Goal: Task Accomplishment & Management: Manage account settings

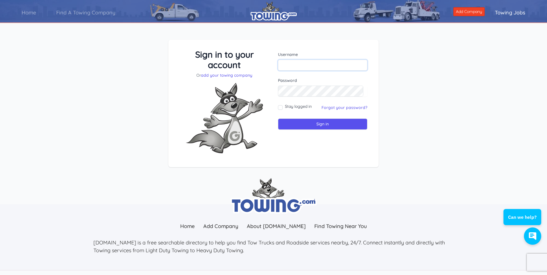
click at [298, 64] on input "text" at bounding box center [323, 65] width 90 height 11
type input "[EMAIL_ADDRESS][DOMAIN_NAME]"
click at [343, 108] on link "Forgot your password?" at bounding box center [344, 107] width 46 height 5
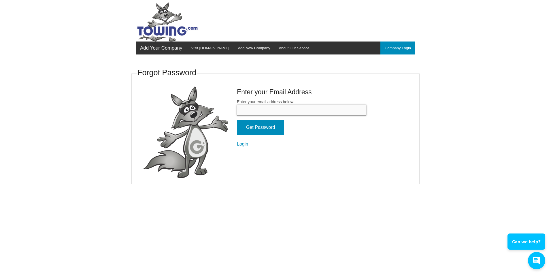
click at [281, 110] on input "Enter your email address below." at bounding box center [301, 110] width 129 height 11
type input "[EMAIL_ADDRESS][DOMAIN_NAME]"
click at [252, 129] on input "Get Password" at bounding box center [260, 127] width 47 height 15
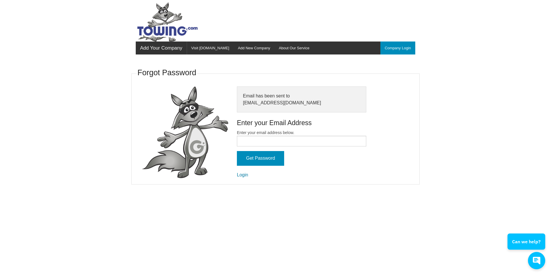
click at [245, 175] on link "Login" at bounding box center [242, 174] width 11 height 5
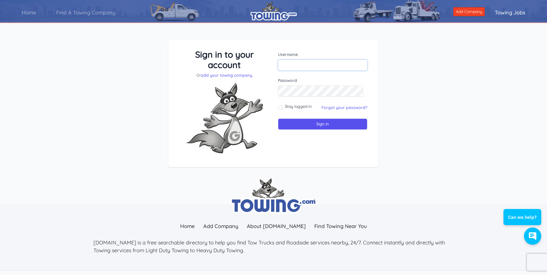
click at [288, 66] on input "text" at bounding box center [323, 65] width 90 height 11
type input "ejstowingdenton@gmail.com"
click at [281, 109] on input "Stay logged in" at bounding box center [280, 107] width 5 height 5
checkbox input "true"
click at [315, 121] on input "Sign in" at bounding box center [323, 123] width 90 height 11
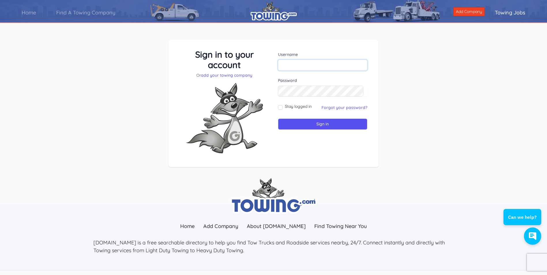
click at [289, 65] on input "text" at bounding box center [323, 65] width 90 height 11
type input "ejstowingdenton@gmail.com"
click at [287, 85] on div "Password" at bounding box center [323, 87] width 90 height 19
click at [281, 107] on input "Stay logged in" at bounding box center [280, 107] width 5 height 5
checkbox input "true"
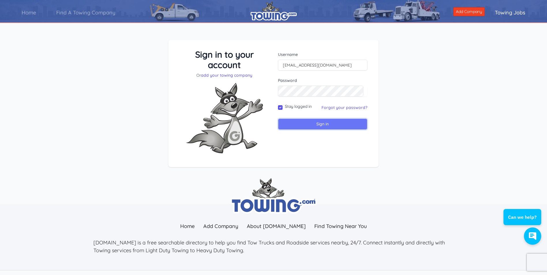
click at [323, 125] on input "Sign in" at bounding box center [323, 123] width 90 height 11
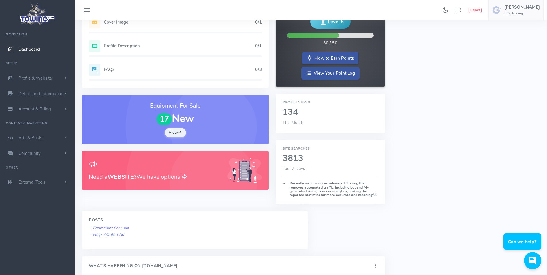
scroll to position [86, 0]
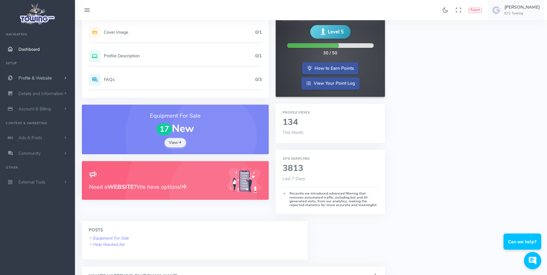
click at [50, 77] on span "Profile & Website" at bounding box center [34, 78] width 33 height 6
click at [53, 187] on span "Details and Information" at bounding box center [40, 186] width 45 height 6
click at [42, 177] on span "Account & Billing" at bounding box center [34, 176] width 33 height 6
click at [20, 173] on link "Cancel" at bounding box center [44, 173] width 61 height 12
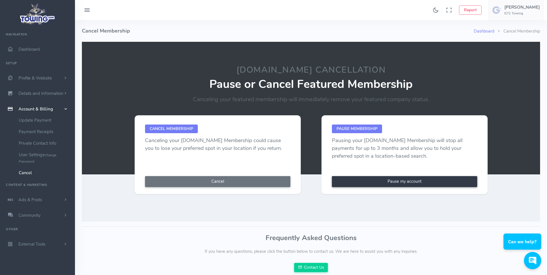
click at [225, 180] on button "Cancel" at bounding box center [217, 181] width 145 height 11
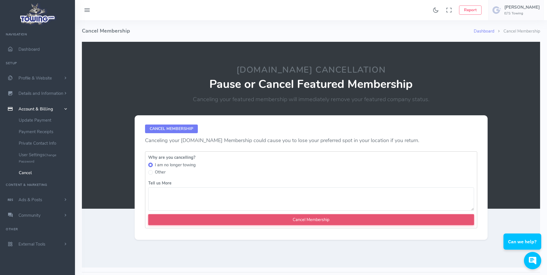
click at [306, 219] on input "Cancel Membership" at bounding box center [311, 219] width 326 height 11
type textarea "2465465"
click at [316, 220] on input "Cancel Membership" at bounding box center [311, 219] width 326 height 11
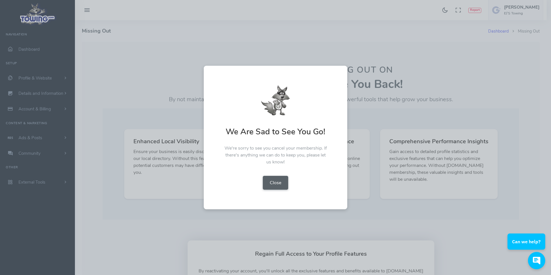
click at [271, 183] on button "Close" at bounding box center [275, 183] width 25 height 14
